Goal: Transaction & Acquisition: Purchase product/service

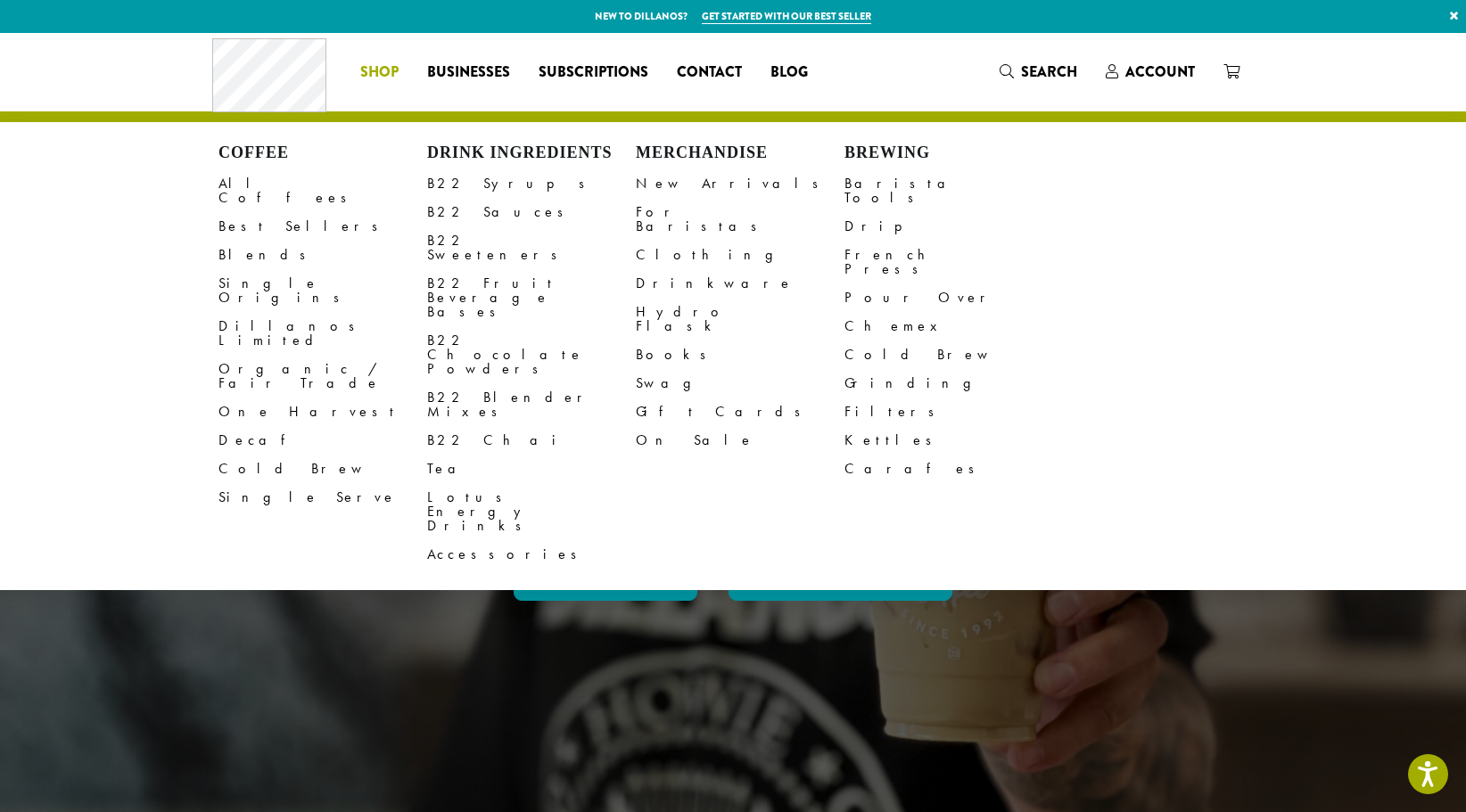
click at [379, 66] on span "Shop" at bounding box center [380, 72] width 38 height 22
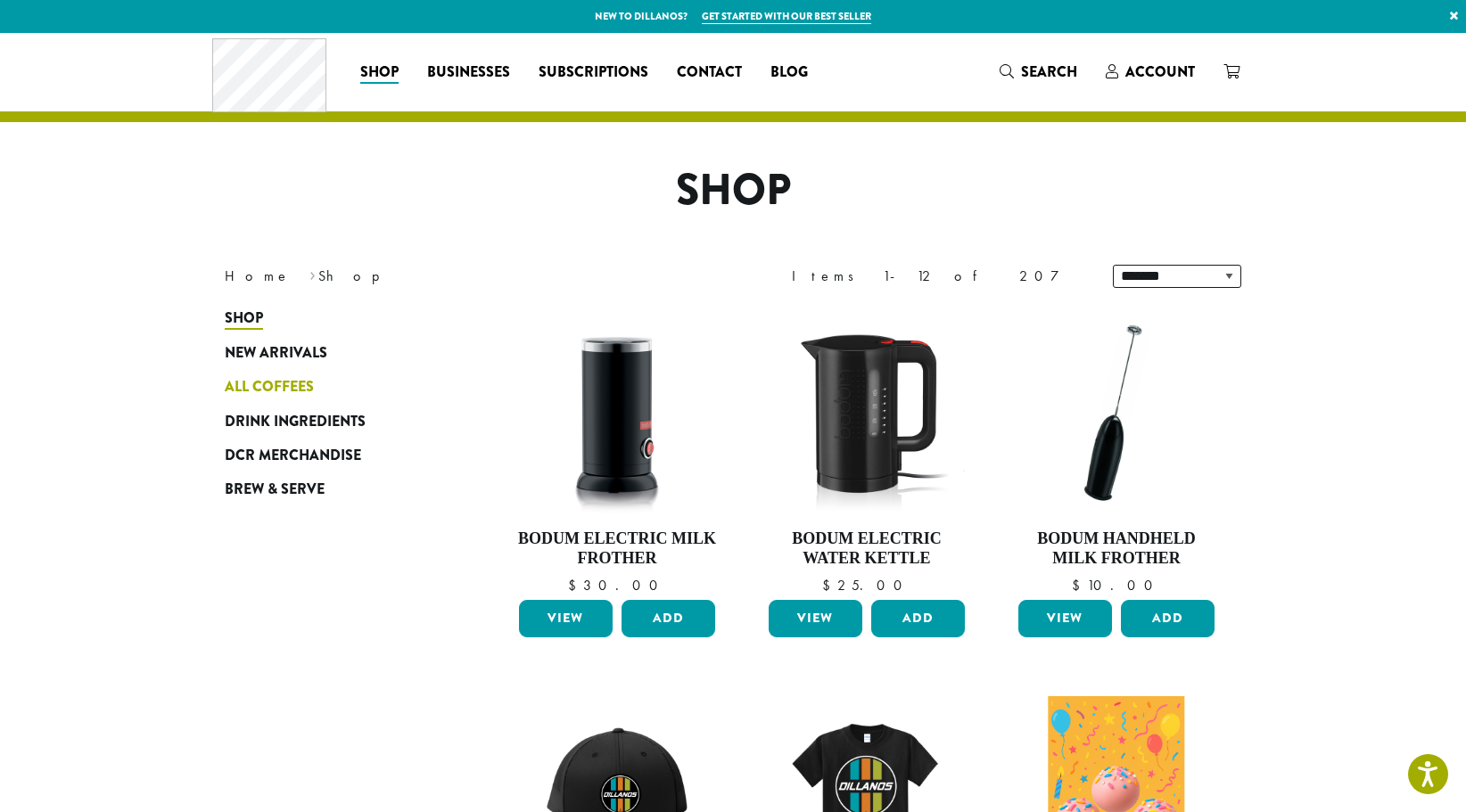
click at [288, 382] on span "All Coffees" at bounding box center [269, 387] width 89 height 22
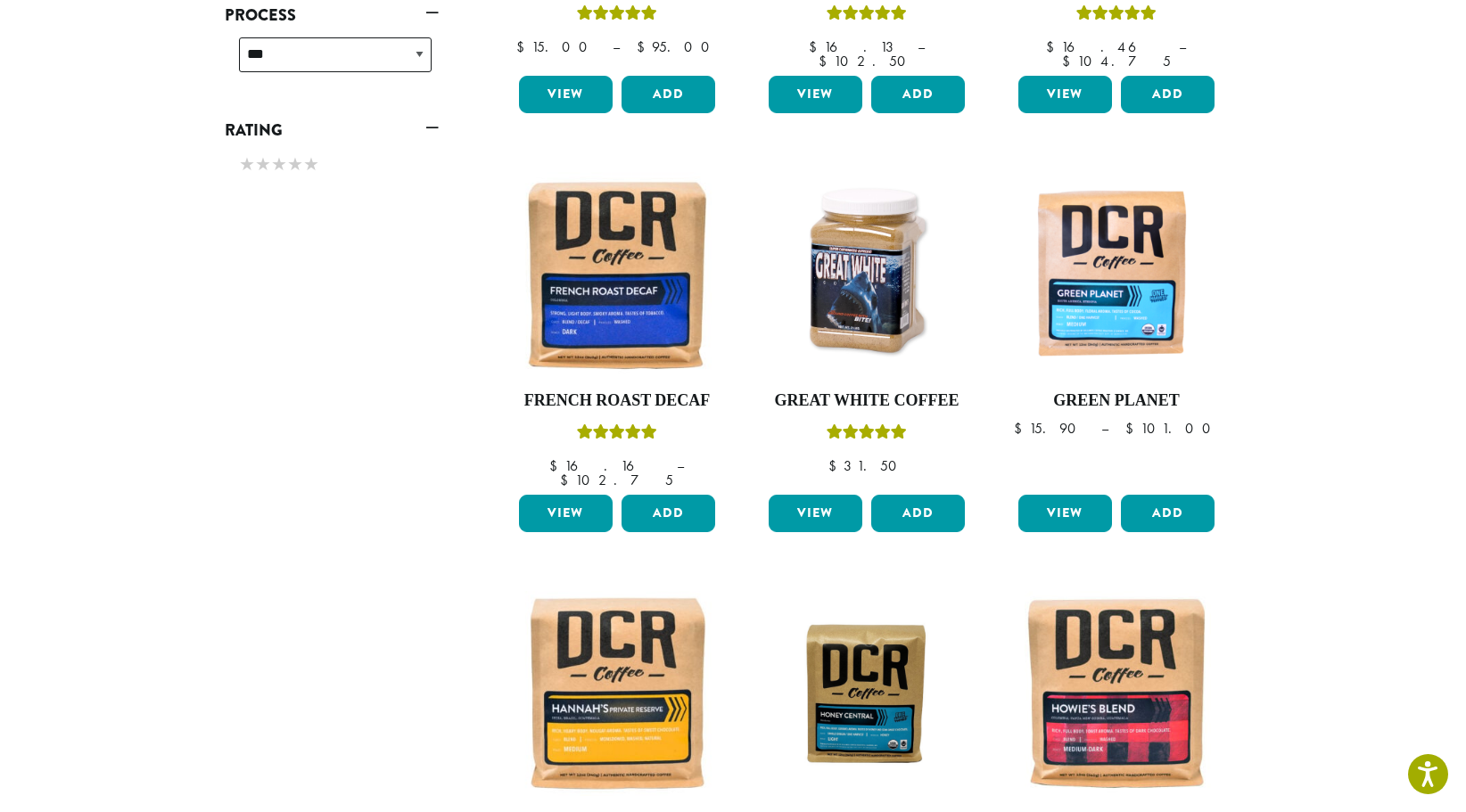
scroll to position [595, 0]
